Goal: Transaction & Acquisition: Purchase product/service

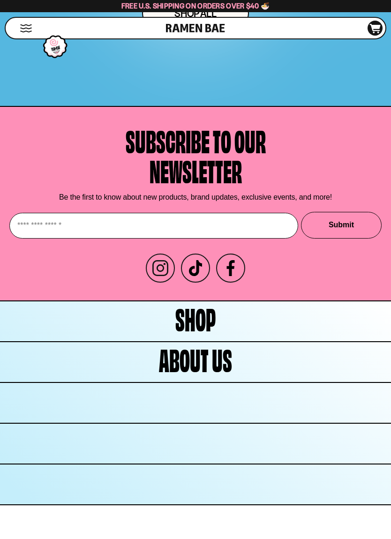
scroll to position [5112, 0]
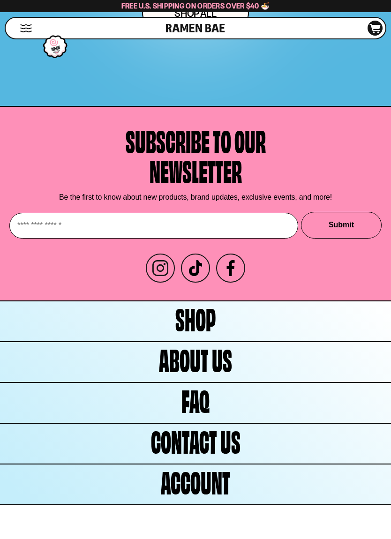
click at [213, 322] on span "Shop" at bounding box center [195, 318] width 40 height 30
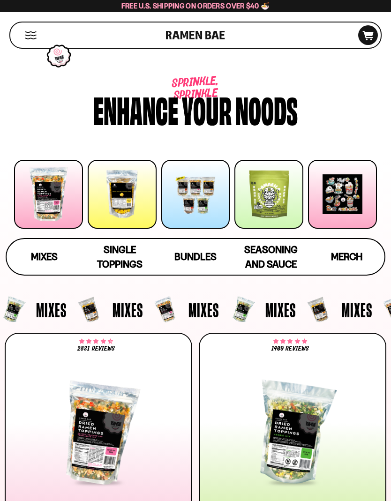
click at [105, 444] on div at bounding box center [98, 433] width 175 height 100
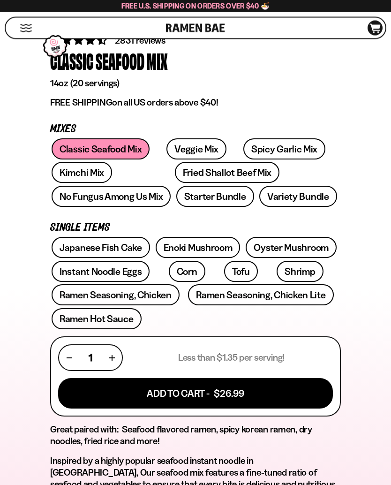
scroll to position [305, 0]
click at [259, 196] on link "Variety Bundle" at bounding box center [298, 196] width 78 height 21
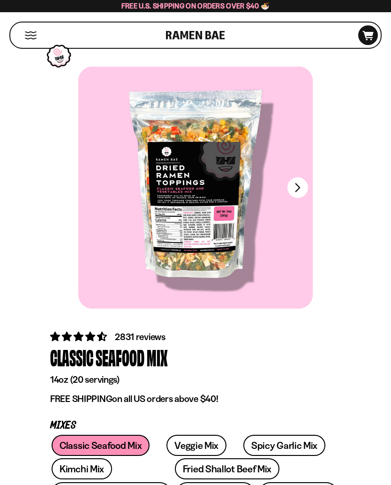
scroll to position [0, 0]
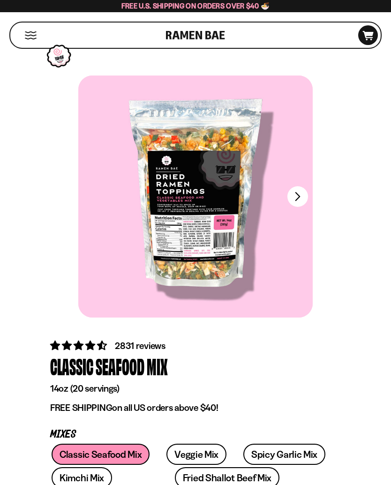
click at [300, 195] on button "FADCB6FD-DFAB-4417-9F21-029242090B77" at bounding box center [297, 196] width 21 height 21
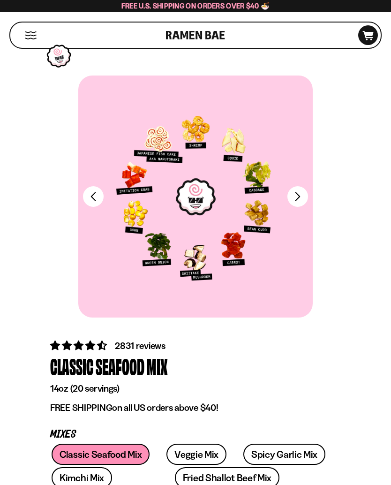
click at [299, 204] on button "FADCB6FD-DFAB-4417-9F21-029242090B77" at bounding box center [297, 196] width 21 height 21
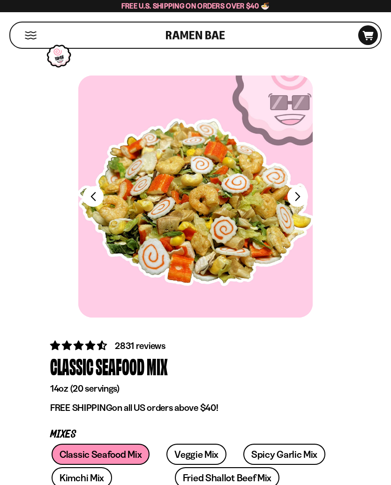
click at [298, 197] on button "FADCB6FD-DFAB-4417-9F21-029242090B77" at bounding box center [297, 196] width 21 height 21
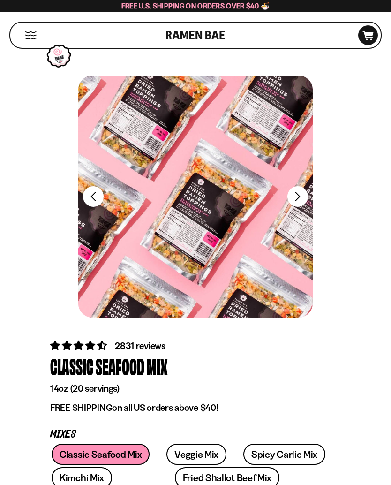
click at [295, 205] on button "FADCB6FD-DFAB-4417-9F21-029242090B77" at bounding box center [297, 196] width 21 height 21
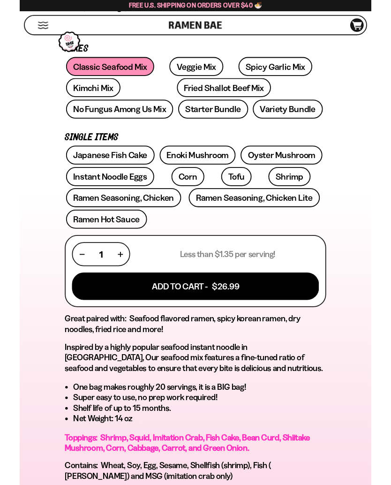
scroll to position [378, 0]
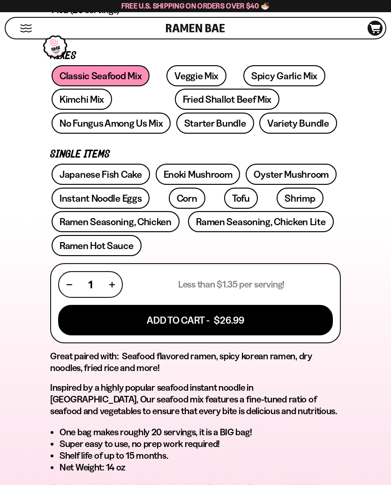
click at [237, 318] on button "Add To Cart - $26.99" at bounding box center [195, 320] width 275 height 30
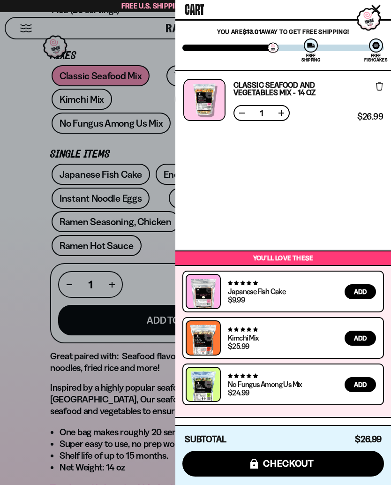
click at [294, 465] on span "checkout" at bounding box center [288, 463] width 51 height 10
